Goal: Task Accomplishment & Management: Manage account settings

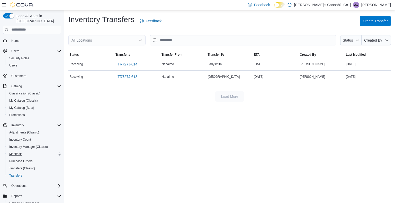
scroll to position [37, 0]
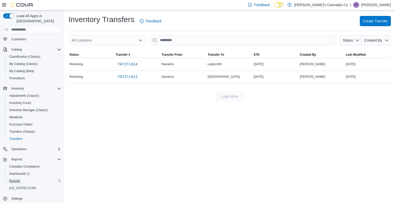
click at [15, 179] on span "Reports" at bounding box center [14, 181] width 11 height 4
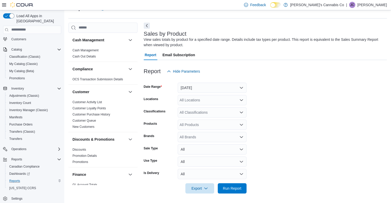
scroll to position [13, 0]
click at [213, 90] on button "Yesterday" at bounding box center [212, 87] width 69 height 10
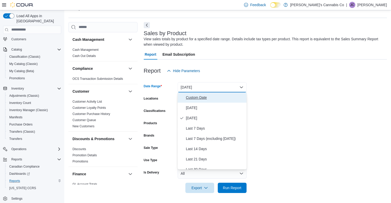
click at [199, 96] on span "Custom Date" at bounding box center [215, 98] width 59 height 6
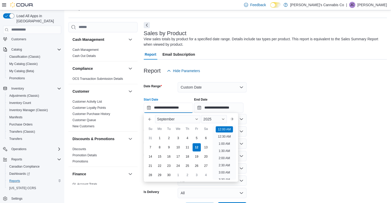
click at [160, 111] on input "**********" at bounding box center [168, 108] width 49 height 10
click at [149, 119] on button "Previous Month" at bounding box center [150, 119] width 8 height 8
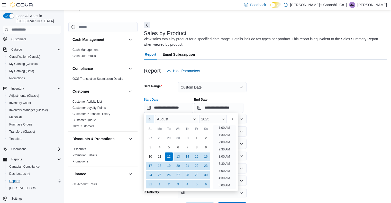
scroll to position [1, 0]
click at [197, 139] on div "1" at bounding box center [196, 138] width 9 height 9
type input "**********"
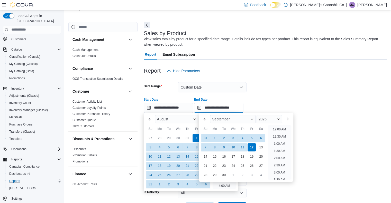
click at [216, 110] on input "**********" at bounding box center [218, 108] width 49 height 10
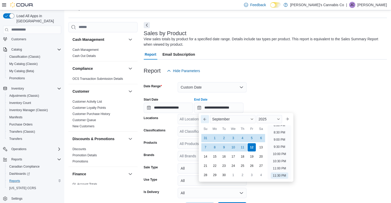
click at [206, 116] on button "Previous Month" at bounding box center [205, 119] width 8 height 8
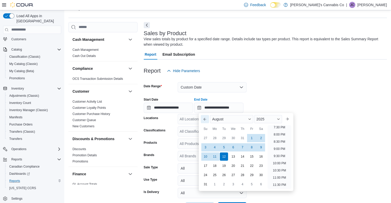
scroll to position [283, 0]
click at [207, 185] on div "31" at bounding box center [205, 184] width 9 height 9
type input "**********"
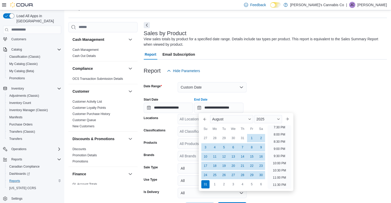
click at [292, 73] on div "Report Hide Parameters" at bounding box center [265, 71] width 243 height 10
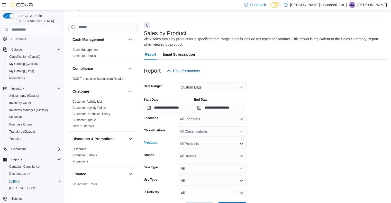
click at [193, 142] on div "All Products" at bounding box center [212, 144] width 69 height 10
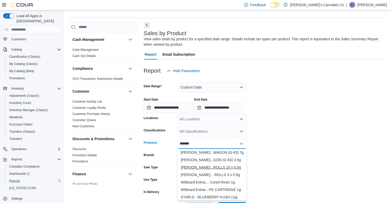
type input "*******"
click at [223, 165] on div "Victoria Cannab...ROLLS 10 x 0.5g" at bounding box center [212, 167] width 63 height 5
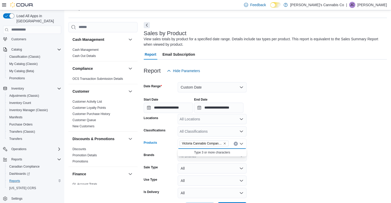
click at [284, 164] on form "**********" at bounding box center [265, 144] width 243 height 137
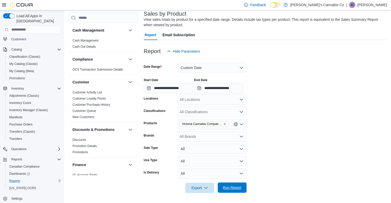
click at [235, 188] on span "Run Report" at bounding box center [232, 187] width 19 height 5
click at [234, 189] on span "Run Report" at bounding box center [232, 187] width 19 height 5
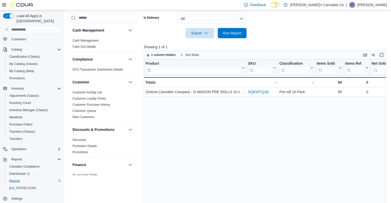
scroll to position [202, 0]
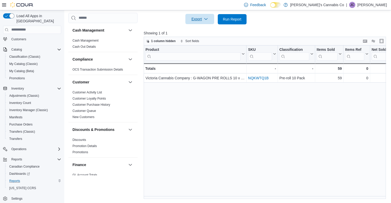
click at [203, 15] on span "Export" at bounding box center [200, 19] width 23 height 10
click at [200, 28] on span "Export to Excel" at bounding box center [200, 30] width 23 height 4
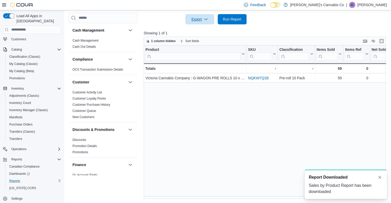
scroll to position [0, 0]
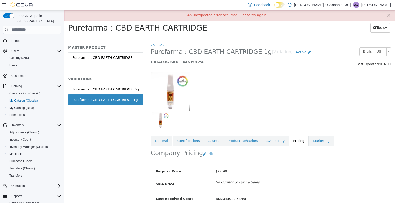
scroll to position [23, 0]
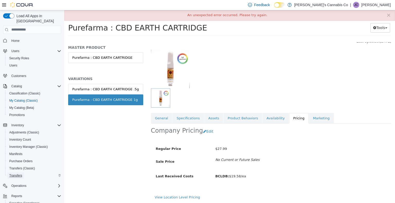
click at [15, 174] on span "Transfers" at bounding box center [15, 176] width 13 height 4
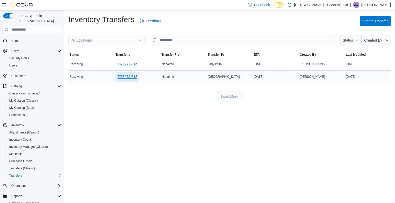
click at [130, 76] on span "TR727J-613" at bounding box center [128, 76] width 20 height 5
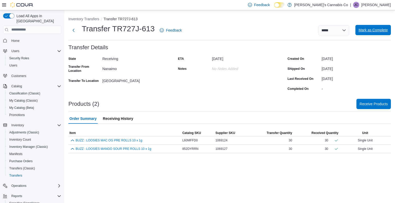
click at [370, 33] on span "Mark as Complete" at bounding box center [373, 30] width 29 height 10
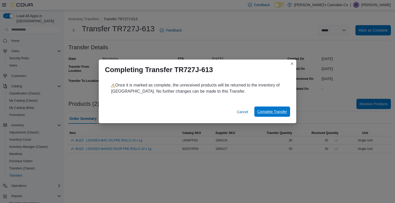
click at [273, 113] on span "Complete Transfer" at bounding box center [272, 111] width 30 height 5
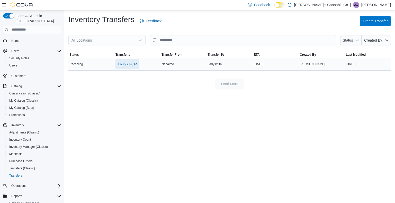
click at [131, 65] on span "TR727J-614" at bounding box center [128, 64] width 20 height 5
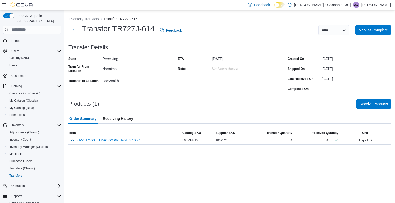
click at [374, 30] on span "Mark as Complete" at bounding box center [373, 30] width 29 height 5
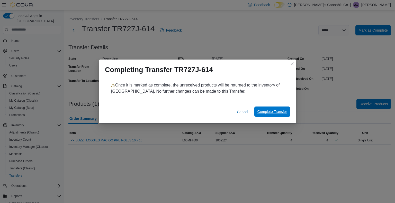
click at [268, 111] on span "Complete Transfer" at bounding box center [272, 111] width 30 height 5
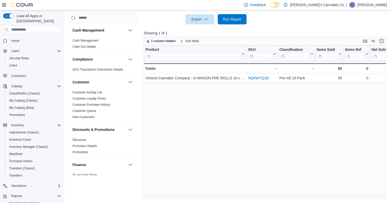
scroll to position [37, 0]
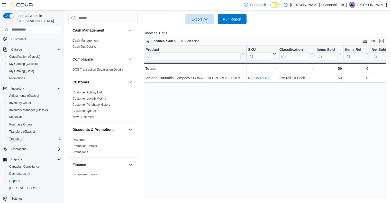
click at [18, 137] on span "Transfers" at bounding box center [15, 139] width 13 height 4
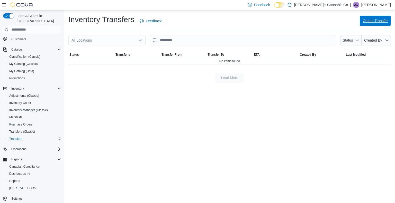
click at [376, 23] on span "Create Transfer" at bounding box center [375, 21] width 25 height 10
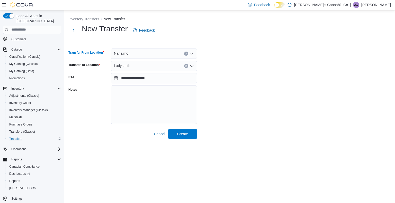
click at [152, 52] on div "Nanaimo" at bounding box center [154, 54] width 86 height 10
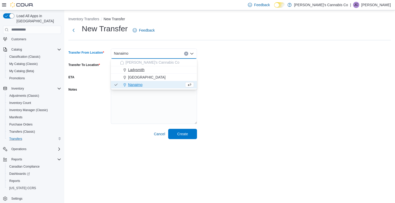
click at [140, 70] on span "Ladysmith" at bounding box center [136, 69] width 16 height 5
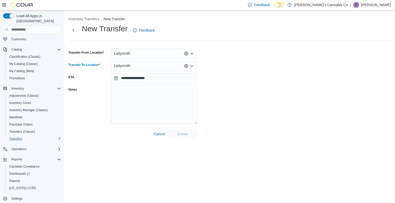
click at [186, 66] on icon "Clear input" at bounding box center [185, 65] width 1 height 1
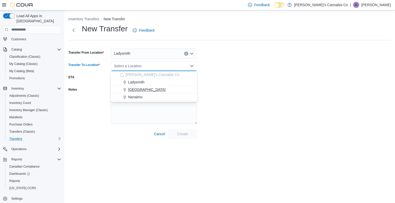
click at [149, 89] on span "[GEOGRAPHIC_DATA]" at bounding box center [147, 89] width 38 height 5
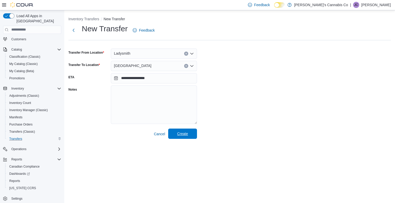
click at [183, 136] on span "Create" at bounding box center [182, 133] width 11 height 5
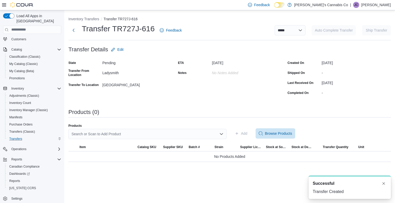
click at [118, 136] on div "Search or Scan to Add Product" at bounding box center [147, 134] width 158 height 10
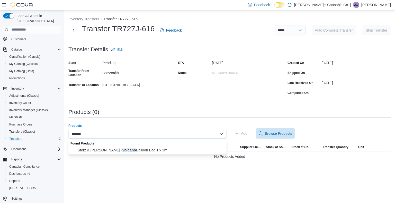
type input "*******"
click at [126, 152] on span "Storz & [PERSON_NAME] - Volcano Balloon Bag 1 x 3m" at bounding box center [151, 150] width 146 height 5
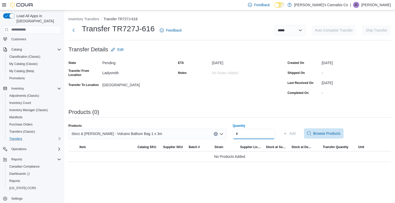
click at [246, 133] on input "Quantity" at bounding box center [254, 134] width 42 height 10
type input "*"
click at [295, 133] on span "Add" at bounding box center [292, 133] width 6 height 5
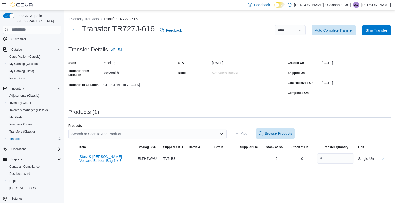
click at [152, 138] on div "Search or Scan to Add Product" at bounding box center [147, 134] width 158 height 10
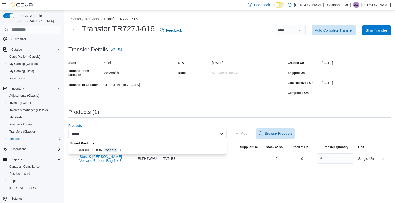
type input "******"
click at [121, 148] on span "SMOKE ODOR - Candle 13 OZ" at bounding box center [151, 150] width 146 height 5
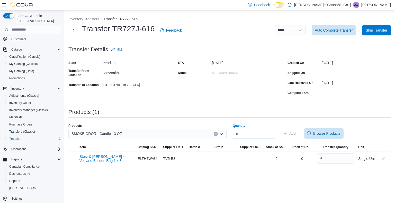
click at [253, 133] on input "Quantity" at bounding box center [254, 134] width 42 height 10
type input "*"
click at [296, 131] on span "Add" at bounding box center [292, 133] width 6 height 5
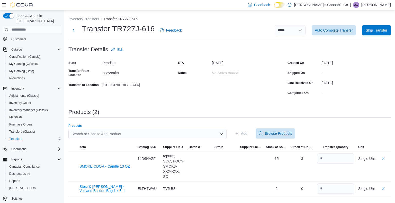
click at [151, 136] on div "Search or Scan to Add Product" at bounding box center [147, 134] width 158 height 10
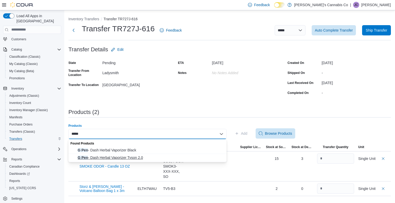
type input "*****"
click at [123, 158] on span "G Pen - Dash Herbal Vaporizer Tyson 2.0" at bounding box center [151, 157] width 146 height 5
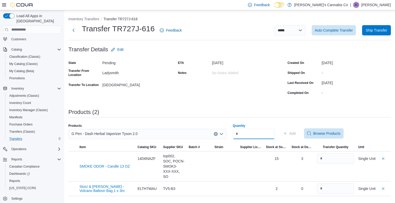
click at [249, 134] on input "Quantity" at bounding box center [254, 134] width 42 height 10
type input "*"
click at [296, 134] on span "Add" at bounding box center [292, 133] width 6 height 5
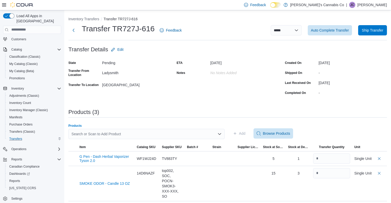
click at [174, 134] on div "Search or Scan to Add Product" at bounding box center [146, 134] width 156 height 10
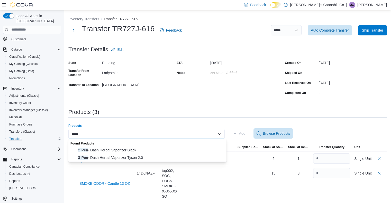
type input "*****"
click at [109, 150] on span "G Pen - Dash Herbal Vaporizer Black" at bounding box center [151, 150] width 146 height 5
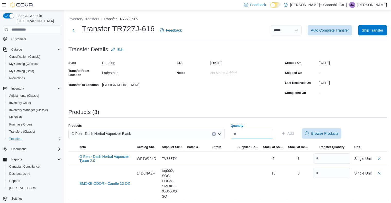
click at [245, 137] on input "Quantity" at bounding box center [252, 134] width 42 height 10
type input "*"
click at [294, 133] on span "Add" at bounding box center [291, 133] width 6 height 5
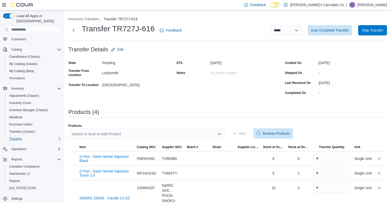
click at [156, 129] on div "Search or Scan to Add Product" at bounding box center [146, 134] width 156 height 10
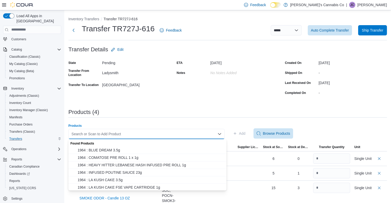
click at [144, 135] on div "Search or Scan to Add Product Combo box. Selected. Combo box input. Search or S…" at bounding box center [146, 134] width 156 height 10
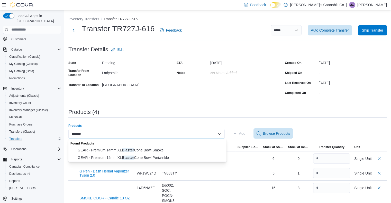
type input "*******"
click at [146, 148] on span "GEAR - Premium 14mm XL Blaster Cone Bowl Smoke" at bounding box center [151, 150] width 146 height 5
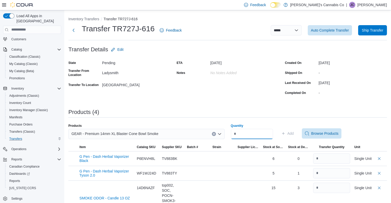
click at [242, 135] on input "Quantity" at bounding box center [252, 134] width 42 height 10
type input "*"
click at [294, 135] on span "Add" at bounding box center [291, 133] width 6 height 5
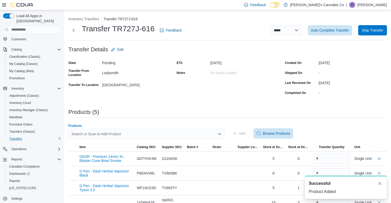
click at [165, 134] on div "Search or Scan to Add Product" at bounding box center [146, 134] width 156 height 10
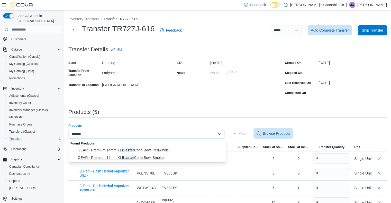
type input "*******"
click at [129, 156] on span "GEAR - Premium 14mm XL Blaster Cone Bowl Smoke" at bounding box center [151, 157] width 146 height 5
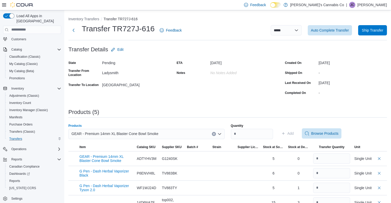
click at [216, 135] on button "Clear input" at bounding box center [214, 134] width 4 height 4
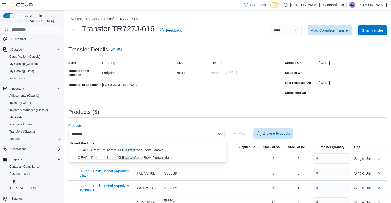
type input "*******"
click at [146, 157] on span "GEAR - Premium 14mm XL Blaster Cone Bowl Periwinkle" at bounding box center [151, 157] width 146 height 5
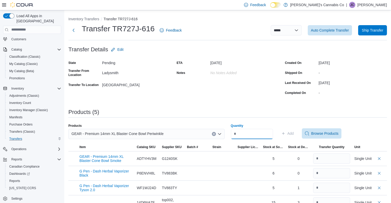
click at [261, 132] on input "Quantity" at bounding box center [252, 134] width 42 height 10
type input "*"
click at [294, 132] on span "Add" at bounding box center [291, 133] width 6 height 5
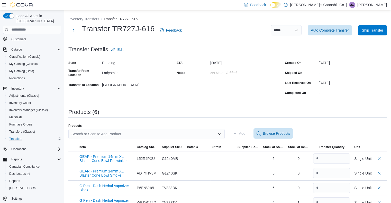
click at [127, 135] on div "Search or Scan to Add Product" at bounding box center [146, 134] width 156 height 10
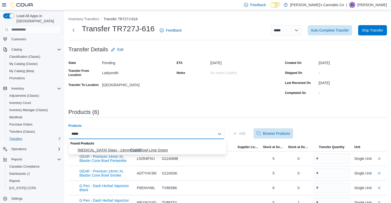
type input "*****"
click at [122, 150] on span "[MEDICAL_DATA] Glass - 14mm Cupid Bowl Lime Green" at bounding box center [151, 150] width 146 height 5
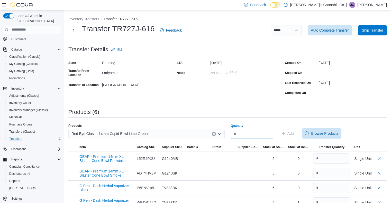
click at [245, 133] on input "Quantity" at bounding box center [252, 134] width 42 height 10
type input "*"
click at [294, 135] on span "Add" at bounding box center [291, 133] width 6 height 5
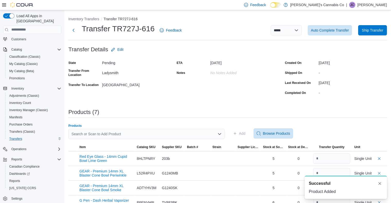
click at [98, 133] on div "Search or Scan to Add Product" at bounding box center [146, 134] width 156 height 10
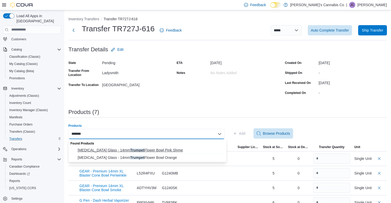
type input "*******"
click at [160, 149] on span "[MEDICAL_DATA] Glass - 14mm Trumpet Flower Bowl Pink Slyme" at bounding box center [151, 150] width 146 height 5
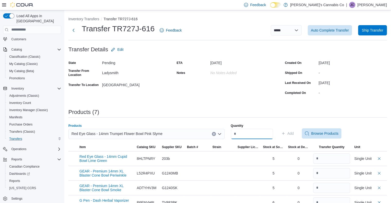
click at [252, 138] on input "Quantity" at bounding box center [252, 134] width 42 height 10
type input "*"
click at [294, 135] on span "Add" at bounding box center [291, 133] width 6 height 5
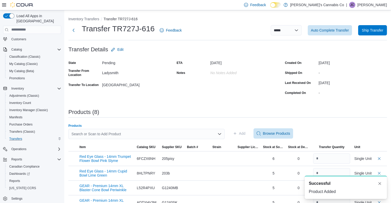
click at [167, 132] on div "Search or Scan to Add Product" at bounding box center [146, 134] width 156 height 10
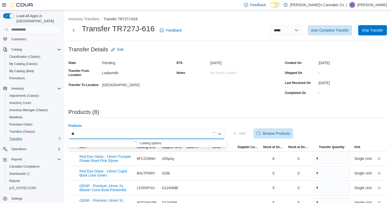
type input "*"
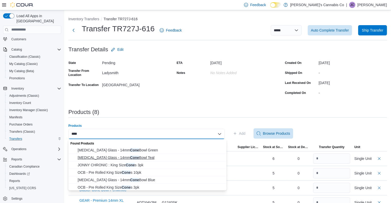
type input "****"
click at [126, 158] on span "[MEDICAL_DATA] Glass - 14mm Cone Bowl Teal" at bounding box center [151, 157] width 146 height 5
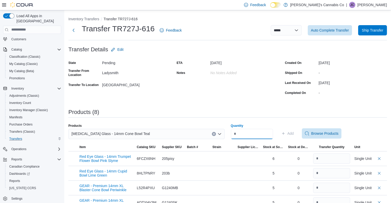
click at [256, 133] on input "Quantity" at bounding box center [252, 134] width 42 height 10
type input "*"
click at [294, 134] on span "Add" at bounding box center [291, 133] width 6 height 5
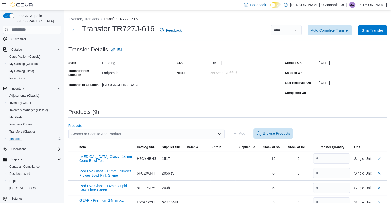
click at [115, 132] on div "Search or Scan to Add Product" at bounding box center [146, 134] width 156 height 10
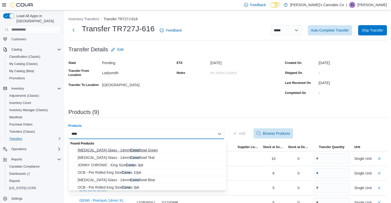
type input "****"
click at [135, 151] on span "Red Eye Glass - 14mm Cone Bowl Green" at bounding box center [151, 150] width 146 height 5
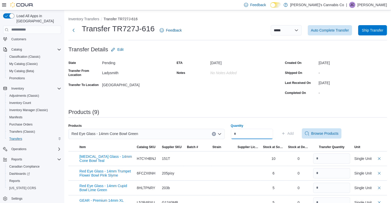
click at [242, 135] on input "Quantity" at bounding box center [252, 134] width 42 height 10
type input "*"
click at [294, 130] on span "Add" at bounding box center [287, 134] width 13 height 10
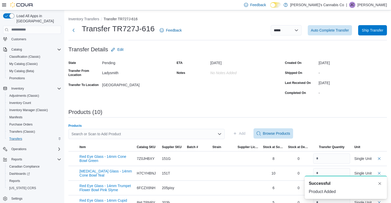
click at [97, 135] on div "Search or Scan to Add Product" at bounding box center [146, 134] width 156 height 10
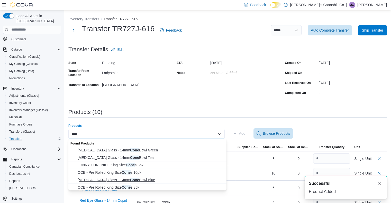
type input "****"
click at [137, 182] on span "[MEDICAL_DATA] Glass - 14mm Cone Bowl Blue" at bounding box center [151, 180] width 146 height 5
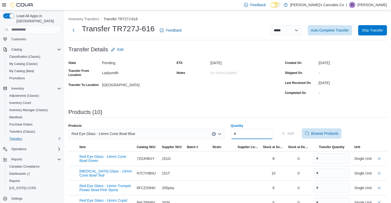
click at [257, 131] on input "Quantity" at bounding box center [252, 134] width 42 height 10
type input "*"
click at [294, 132] on span "Add" at bounding box center [291, 133] width 6 height 5
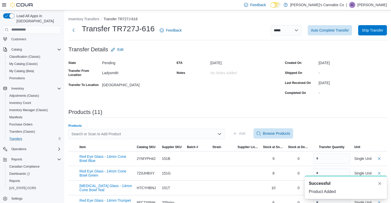
click at [138, 134] on div "Search or Scan to Add Product" at bounding box center [146, 134] width 156 height 10
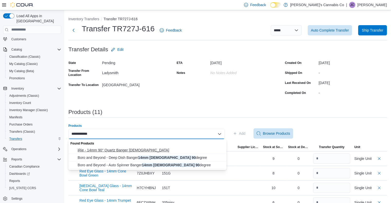
type input "**********"
click at [121, 151] on span "iRie - 14mm 90° Quartz Banger [DEMOGRAPHIC_DATA]" at bounding box center [151, 150] width 146 height 5
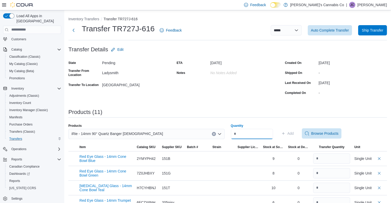
click at [248, 135] on input "Quantity" at bounding box center [252, 134] width 42 height 10
type input "*"
click at [294, 131] on span "Add" at bounding box center [291, 133] width 6 height 5
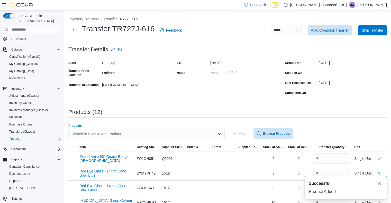
click at [174, 135] on div "Search or Scan to Add Product" at bounding box center [146, 134] width 156 height 10
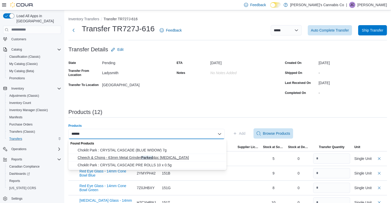
type input "******"
click at [138, 157] on span "Cheech & Chong - 63mm Metal [MEDICAL_DATA] Parked 4pc [MEDICAL_DATA]" at bounding box center [151, 157] width 146 height 5
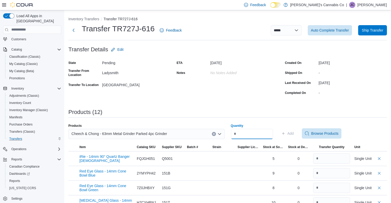
click at [246, 136] on input "Quantity" at bounding box center [252, 134] width 42 height 10
type input "*"
click at [294, 136] on span "Add" at bounding box center [291, 133] width 6 height 5
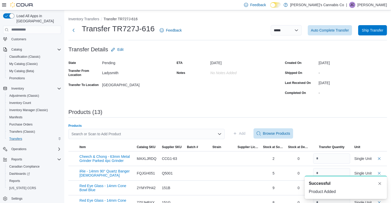
click at [118, 134] on div "Search or Scan to Add Product" at bounding box center [146, 134] width 156 height 10
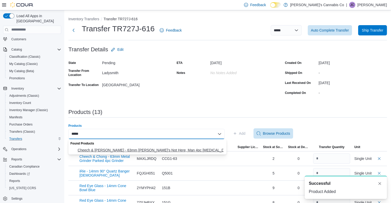
type input "*****"
click at [136, 149] on span "Cheech & [PERSON_NAME] - 63mm [PERSON_NAME]'s Not Here, Man 4pc [MEDICAL_DATA]" at bounding box center [151, 150] width 146 height 5
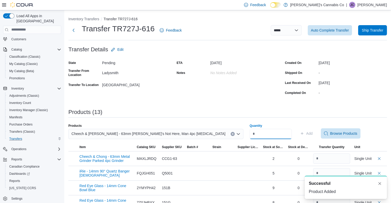
click at [250, 132] on input "Quantity" at bounding box center [271, 134] width 42 height 10
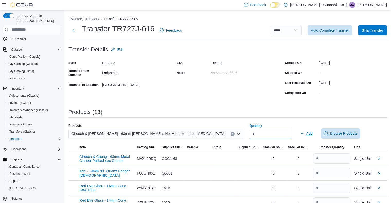
type input "*"
click at [306, 131] on span "Add" at bounding box center [309, 133] width 6 height 5
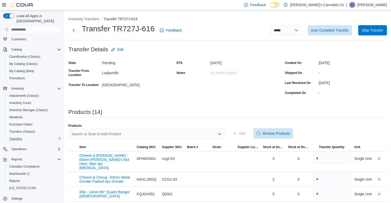
click at [116, 135] on div "Search or Scan to Add Product" at bounding box center [146, 134] width 156 height 10
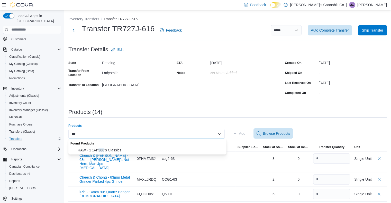
type input "***"
click at [109, 149] on span "RAW - 1 1/4" 300 's Classics" at bounding box center [151, 150] width 146 height 5
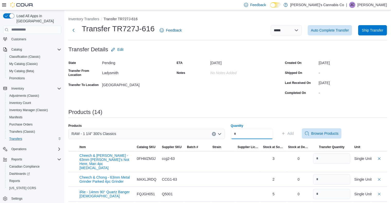
click at [247, 134] on input "Quantity" at bounding box center [252, 134] width 42 height 10
type input "**"
click at [294, 135] on span "Add" at bounding box center [291, 133] width 6 height 5
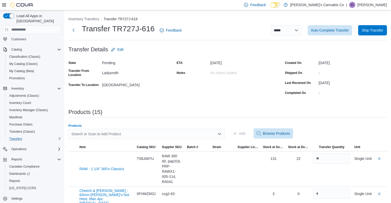
click at [119, 135] on div "Search or Scan to Add Product" at bounding box center [146, 134] width 156 height 10
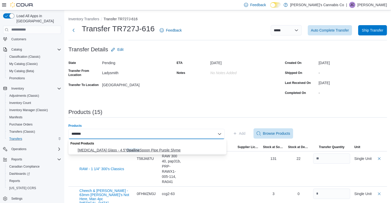
type input "*******"
click at [108, 152] on span "[MEDICAL_DATA] Glass - 4.5" Opaline Spoon Pipe Purple Slyme" at bounding box center [151, 150] width 146 height 5
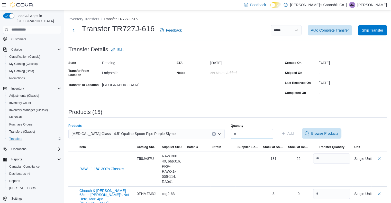
click at [248, 133] on input "Quantity" at bounding box center [252, 134] width 42 height 10
type input "*"
click at [294, 134] on span "Add" at bounding box center [291, 133] width 6 height 5
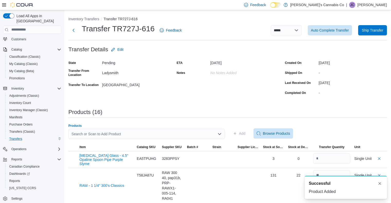
click at [162, 134] on div "Search or Scan to Add Product" at bounding box center [146, 134] width 156 height 10
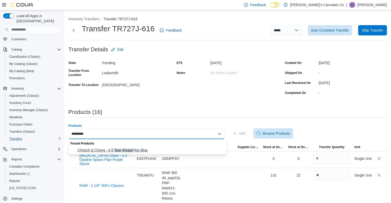
type input "*********"
click at [121, 150] on span "Cheech & Chong - 4.5" Sun Kings Pipe Blue" at bounding box center [151, 150] width 146 height 5
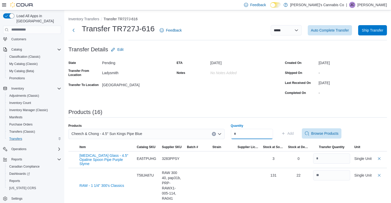
click at [242, 133] on input "Quantity" at bounding box center [252, 134] width 42 height 10
type input "*"
click at [293, 133] on span "Add" at bounding box center [287, 134] width 13 height 10
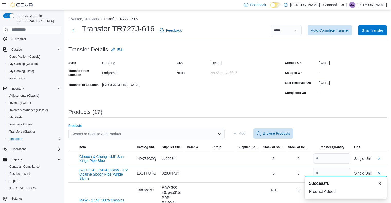
click at [207, 136] on div "Search or Scan to Add Product" at bounding box center [146, 134] width 156 height 10
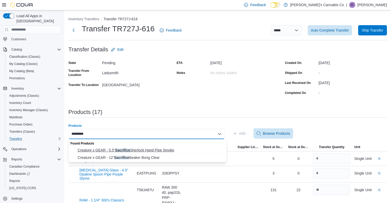
type input "*********"
click at [143, 151] on span "Creature x GEAR - 5.5" Sacrifice Sherlock Hand Pipe Smoke" at bounding box center [151, 150] width 146 height 5
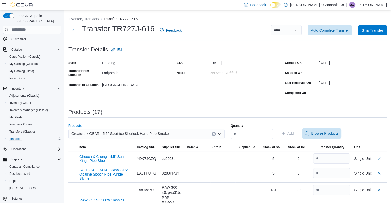
click at [254, 132] on input "Quantity" at bounding box center [252, 134] width 42 height 10
type input "*"
click at [294, 134] on span "Add" at bounding box center [291, 133] width 6 height 5
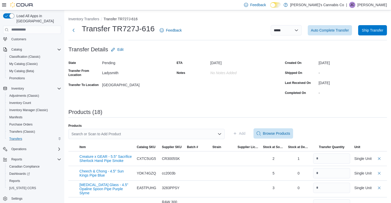
click at [181, 137] on div "Search or Scan to Add Product" at bounding box center [146, 134] width 156 height 10
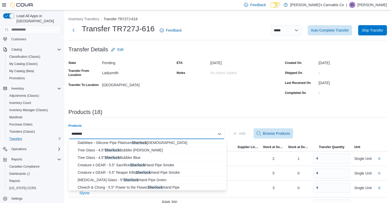
scroll to position [58, 0]
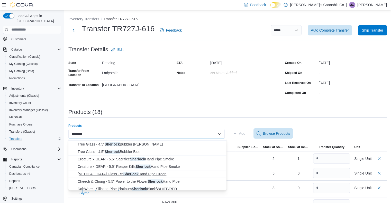
type input "********"
click at [126, 174] on span "[MEDICAL_DATA] Glass - 5" Sherlock Hand Pipe Green" at bounding box center [151, 174] width 146 height 5
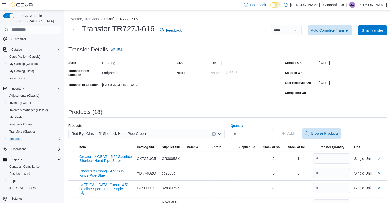
click at [250, 135] on input "Quantity" at bounding box center [252, 134] width 42 height 10
type input "*"
click at [294, 135] on span "Add" at bounding box center [291, 133] width 6 height 5
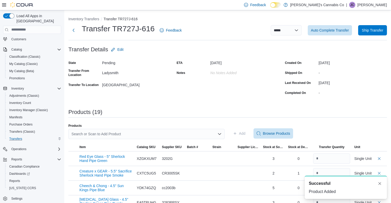
scroll to position [0, 0]
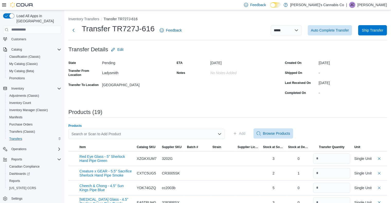
click at [195, 135] on div "Search or Scan to Add Product" at bounding box center [146, 134] width 156 height 10
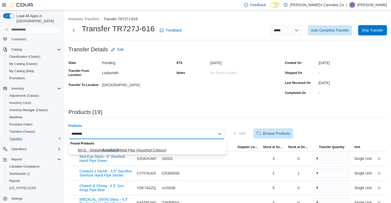
type input "********"
click at [142, 149] on span "WCG - Straight Anodized Metal Pipe (Assorted Colours)" at bounding box center [151, 150] width 146 height 5
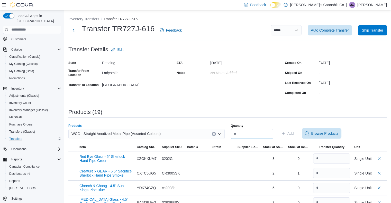
click at [252, 136] on input "Quantity" at bounding box center [252, 134] width 42 height 10
type input "*"
click at [294, 135] on span "Add" at bounding box center [291, 133] width 6 height 5
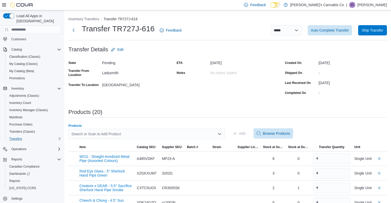
click at [177, 133] on div "Search or Scan to Add Product" at bounding box center [146, 134] width 156 height 10
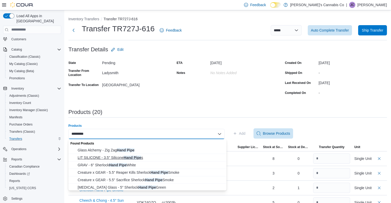
type input "*********"
click at [113, 158] on span "LIT SILICONE - 3.5" Silicone Hand Pipe s" at bounding box center [151, 157] width 146 height 5
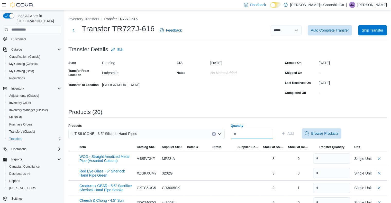
click at [252, 135] on input "Quantity" at bounding box center [252, 134] width 42 height 10
type input "**"
click at [294, 130] on span "Add" at bounding box center [287, 134] width 13 height 10
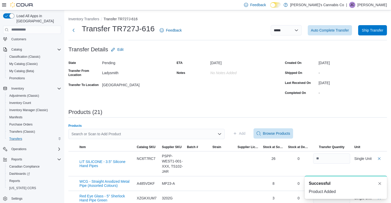
click at [79, 135] on div "Search or Scan to Add Product" at bounding box center [146, 134] width 156 height 10
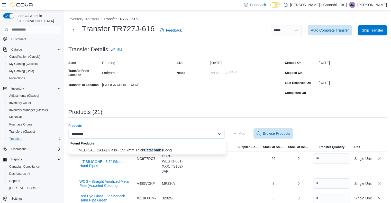
type input "*********"
click at [122, 150] on span "[MEDICAL_DATA] Glass - 15" 7mm Thick Catacombs Bong" at bounding box center [151, 150] width 146 height 5
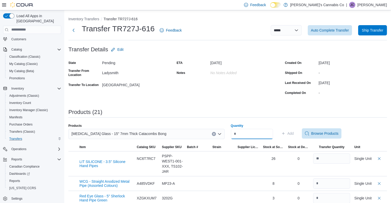
click at [258, 136] on input "Quantity" at bounding box center [252, 134] width 42 height 10
type input "*"
click at [294, 135] on span "Add" at bounding box center [291, 133] width 6 height 5
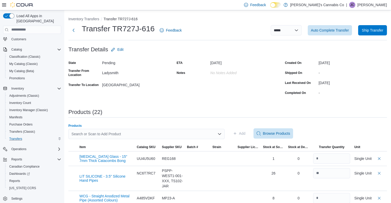
click at [156, 134] on div "Search or Scan to Add Product" at bounding box center [146, 134] width 156 height 10
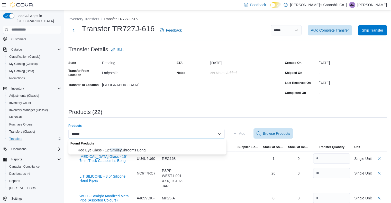
type input "******"
click at [121, 151] on span "[MEDICAL_DATA] Glass - 12" Smiley Shrooms Bong" at bounding box center [151, 150] width 146 height 5
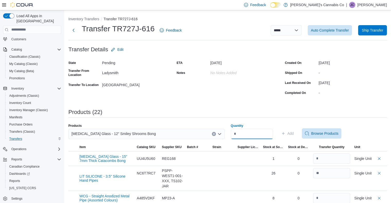
click at [258, 132] on input "Quantity" at bounding box center [252, 134] width 42 height 10
type input "*"
click at [294, 133] on span "Add" at bounding box center [291, 133] width 6 height 5
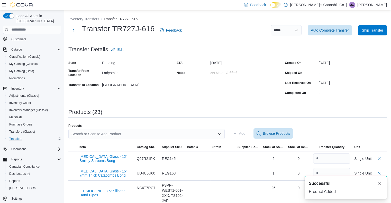
click at [98, 133] on div "Search or Scan to Add Product" at bounding box center [146, 134] width 156 height 10
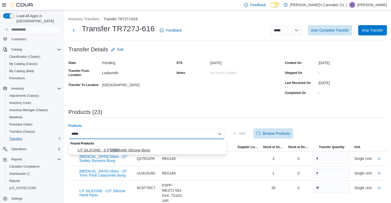
type input "*****"
click at [125, 150] on span "LIT SILICONE - 6.5" Chili Bottle Silicone Bong" at bounding box center [151, 150] width 146 height 5
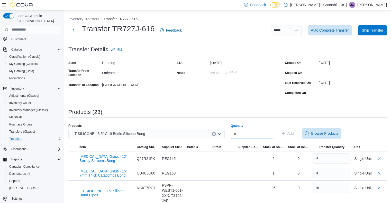
click at [247, 139] on input "Quantity" at bounding box center [252, 134] width 42 height 10
type input "*"
click at [294, 132] on span "Add" at bounding box center [291, 133] width 6 height 5
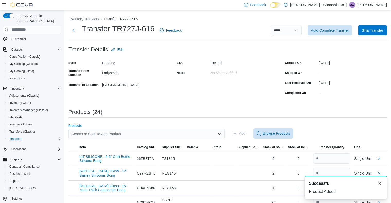
click at [154, 131] on div "Search or Scan to Add Product" at bounding box center [146, 134] width 156 height 10
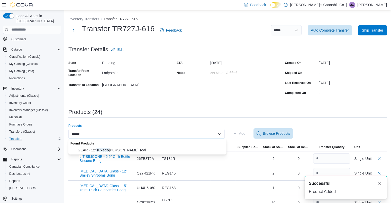
type input "******"
click at [126, 150] on span "GEAR - 12" Tuxedo [PERSON_NAME] Teal" at bounding box center [151, 150] width 146 height 5
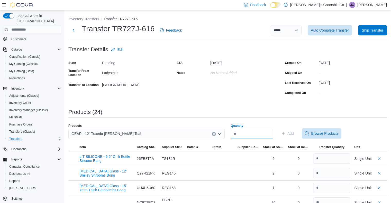
click at [247, 135] on input "Quantity" at bounding box center [252, 134] width 42 height 10
type input "*"
click at [294, 131] on span "Add" at bounding box center [287, 134] width 13 height 10
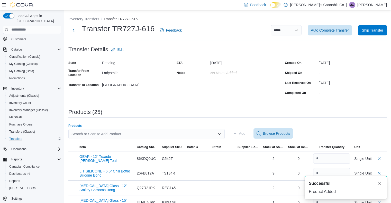
click at [100, 133] on div "Search or Scan to Add Product" at bounding box center [146, 134] width 156 height 10
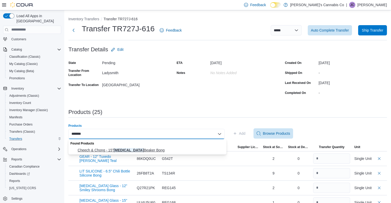
type input "*******"
click at [127, 150] on span "Cheech & Chong - 15" [MEDICAL_DATA] Beaker Bong" at bounding box center [151, 150] width 146 height 5
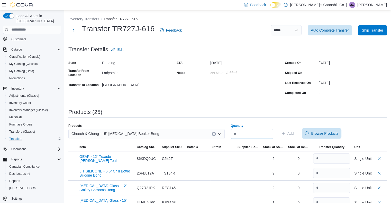
click at [249, 135] on input "Quantity" at bounding box center [252, 134] width 42 height 10
type input "*"
click at [296, 132] on button "Add" at bounding box center [287, 134] width 17 height 10
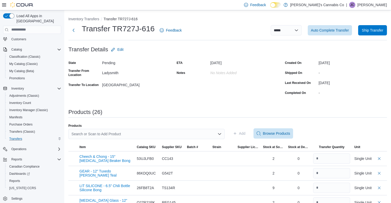
click at [187, 136] on div "Search or Scan to Add Product" at bounding box center [146, 134] width 156 height 10
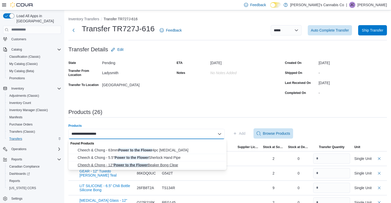
type input "**********"
click at [139, 163] on span "Cheech & Chong - 12" Power to the Flower Beaker Bong Clear" at bounding box center [151, 165] width 146 height 5
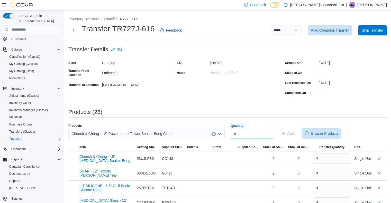
click at [248, 138] on input "Quantity" at bounding box center [252, 134] width 42 height 10
type input "*"
click at [294, 134] on span "Add" at bounding box center [291, 133] width 6 height 5
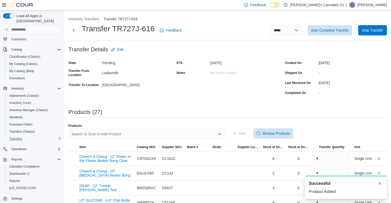
click at [188, 129] on div "Products Search or Scan to Add Product" at bounding box center [146, 134] width 156 height 20
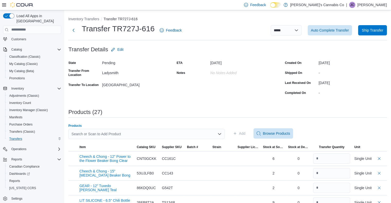
click at [180, 132] on div "Search or Scan to Add Product" at bounding box center [146, 134] width 156 height 10
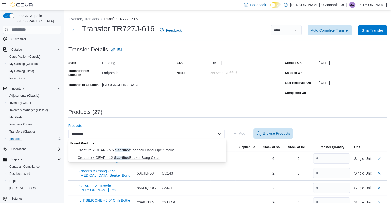
type input "*********"
click at [143, 158] on span "Creature x GEAR - 12" Sacrifice Beaker Bong Clear" at bounding box center [151, 157] width 146 height 5
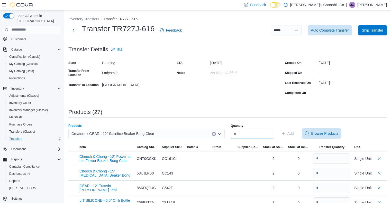
click at [247, 135] on input "Quantity" at bounding box center [252, 134] width 42 height 10
type input "*"
click at [294, 132] on span "Add" at bounding box center [291, 133] width 6 height 5
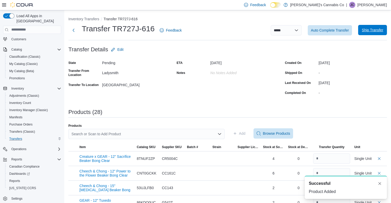
click at [373, 30] on span "Ship Transfer" at bounding box center [372, 30] width 21 height 5
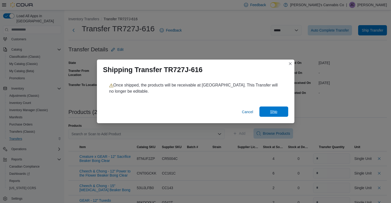
click at [273, 111] on span "Ship" at bounding box center [273, 111] width 7 height 5
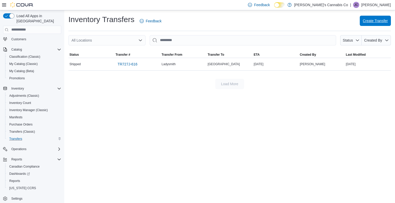
click at [376, 24] on span "Create Transfer" at bounding box center [375, 21] width 25 height 10
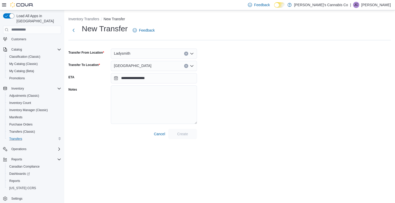
scroll to position [37, 0]
click at [185, 65] on button "Clear input" at bounding box center [186, 66] width 4 height 4
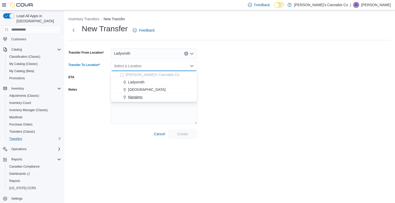
click at [138, 95] on span "Nanaimo" at bounding box center [135, 97] width 14 height 5
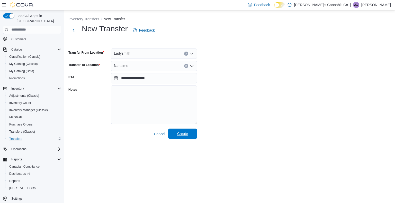
click at [182, 133] on span "Create" at bounding box center [182, 133] width 11 height 5
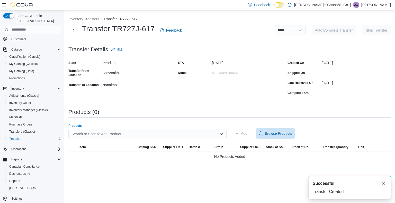
click at [86, 136] on div "Search or Scan to Add Product" at bounding box center [147, 134] width 158 height 10
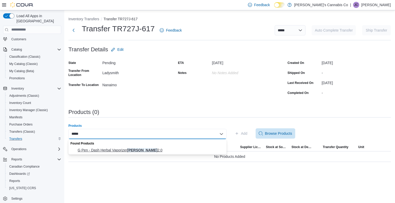
type input "*****"
click at [116, 149] on span "G Pen - Dash Herbal Vaporizer Tyson 2.0" at bounding box center [151, 150] width 146 height 5
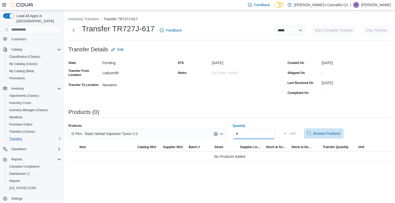
click at [239, 137] on input "Quantity" at bounding box center [254, 134] width 42 height 10
type input "*"
click at [296, 134] on span "Add" at bounding box center [292, 133] width 6 height 5
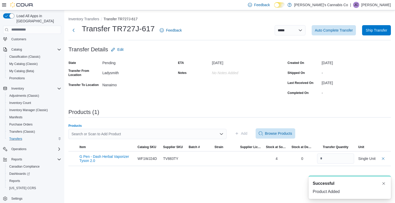
click at [171, 130] on div "Search or Scan to Add Product" at bounding box center [147, 134] width 158 height 10
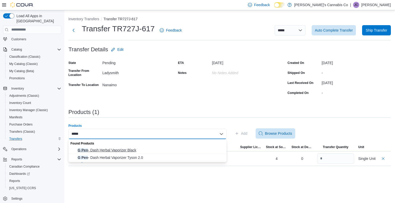
type input "*****"
click at [118, 149] on span "G Pen - Dash Herbal Vaporizer Black" at bounding box center [151, 150] width 146 height 5
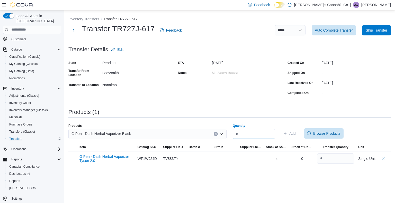
click at [252, 137] on input "Quantity" at bounding box center [254, 134] width 42 height 10
type input "*"
click at [293, 134] on span "Add" at bounding box center [289, 134] width 13 height 10
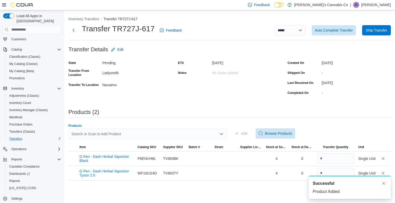
click at [197, 136] on div "Search or Scan to Add Product" at bounding box center [147, 134] width 158 height 10
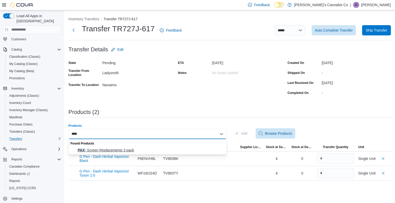
type input "***"
click at [136, 149] on span "PAX - Screen Replacements 3 pack" at bounding box center [151, 150] width 146 height 5
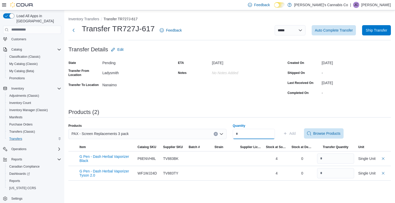
click at [248, 134] on input "Quantity" at bounding box center [254, 134] width 42 height 10
type input "*"
click at [296, 131] on span "Add" at bounding box center [292, 133] width 6 height 5
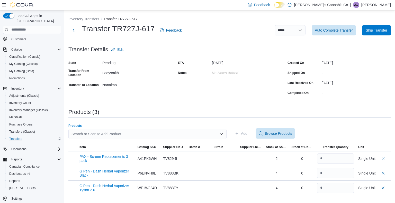
click at [167, 139] on div "Search or Scan to Add Product" at bounding box center [147, 134] width 158 height 10
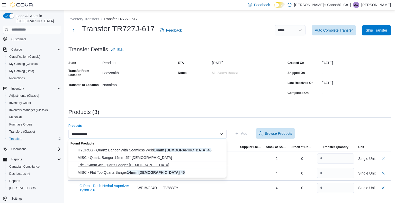
type input "**********"
click at [118, 166] on span "iRie - 14mm 45° Quartz Banger [DEMOGRAPHIC_DATA]" at bounding box center [151, 165] width 146 height 5
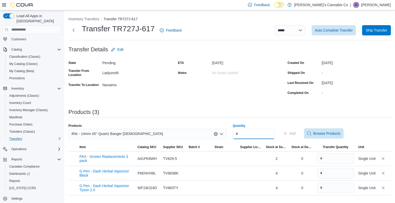
click at [246, 134] on input "Quantity" at bounding box center [254, 134] width 42 height 10
type input "*"
click at [296, 133] on span "Add" at bounding box center [292, 133] width 6 height 5
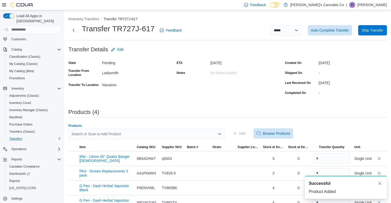
click at [185, 137] on div "Search or Scan to Add Product" at bounding box center [146, 134] width 156 height 10
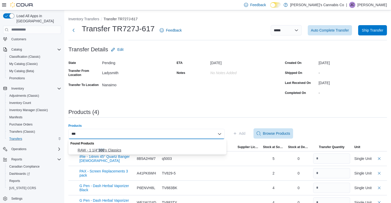
type input "***"
click at [111, 151] on span "RAW - 1 1/4" 300 's Classics" at bounding box center [151, 150] width 146 height 5
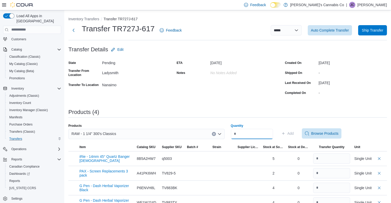
click at [249, 137] on input "Quantity" at bounding box center [252, 134] width 42 height 10
type input "**"
click at [294, 135] on span "Add" at bounding box center [291, 133] width 6 height 5
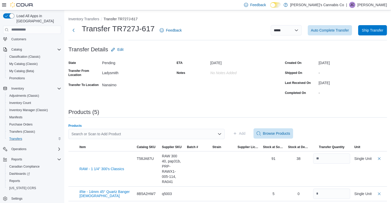
click at [157, 131] on div "Search or Scan to Add Product" at bounding box center [146, 134] width 156 height 10
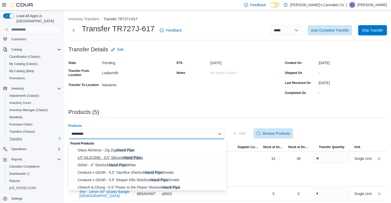
type input "*********"
click at [107, 157] on span "LIT SILICONE - 3.5" Silicone Hand Pipe s" at bounding box center [151, 157] width 146 height 5
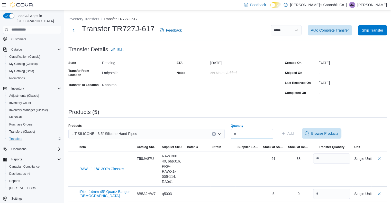
click at [252, 134] on input "Quantity" at bounding box center [252, 134] width 42 height 10
type input "**"
click at [294, 131] on span "Add" at bounding box center [291, 133] width 6 height 5
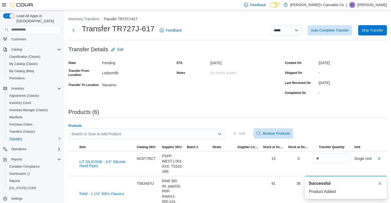
click at [137, 135] on div "Search or Scan to Add Product" at bounding box center [146, 134] width 156 height 10
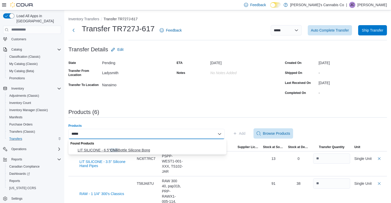
type input "*****"
click at [129, 148] on span "LIT SILICONE - 6.5" Chili Bottle Silicone Bong" at bounding box center [151, 150] width 146 height 5
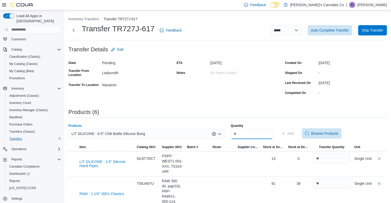
click at [246, 138] on input "Quantity" at bounding box center [252, 134] width 42 height 10
type input "*"
click at [294, 132] on span "Add" at bounding box center [291, 133] width 6 height 5
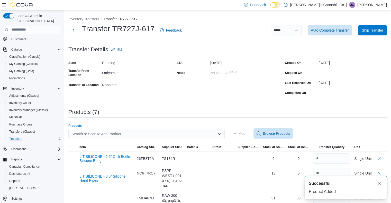
click at [156, 136] on div "Search or Scan to Add Product" at bounding box center [146, 134] width 156 height 10
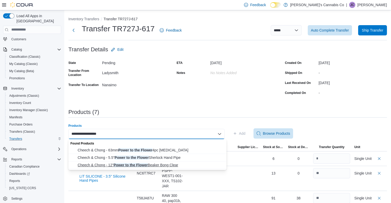
type input "**********"
click at [151, 163] on span "Cheech & Chong - 12" Power to the Flower Beaker Bong Clear" at bounding box center [151, 165] width 146 height 5
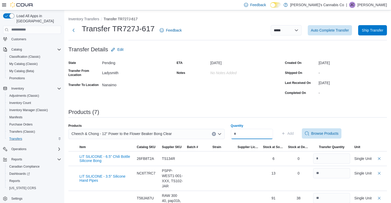
click at [250, 131] on input "Quantity" at bounding box center [252, 134] width 42 height 10
type input "*"
click at [294, 131] on span "Add" at bounding box center [291, 133] width 6 height 5
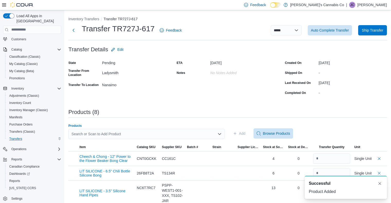
click at [183, 134] on div "Search or Scan to Add Product" at bounding box center [146, 134] width 156 height 10
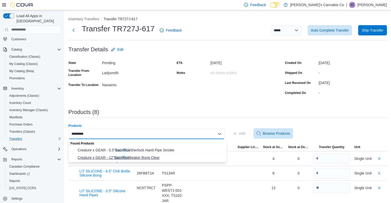
type input "*********"
click at [140, 156] on span "Creature x GEAR - 12" Sacrifice Beaker Bong Clear" at bounding box center [151, 157] width 146 height 5
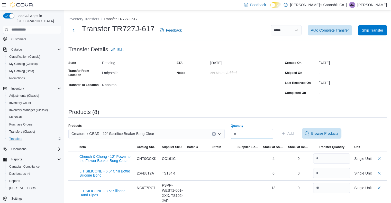
click at [248, 135] on input "Quantity" at bounding box center [252, 134] width 42 height 10
type input "*"
click at [294, 132] on span "Add" at bounding box center [291, 133] width 6 height 5
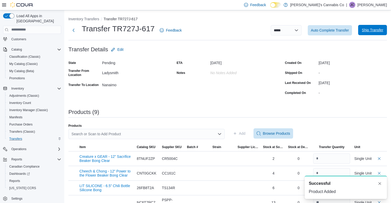
click at [368, 28] on span "Ship Transfer" at bounding box center [372, 30] width 21 height 5
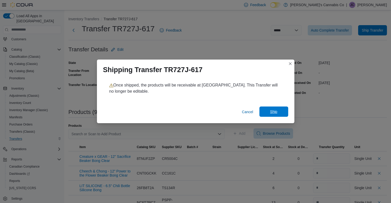
click at [279, 111] on span "Ship" at bounding box center [274, 112] width 23 height 10
